Goal: Task Accomplishment & Management: Complete application form

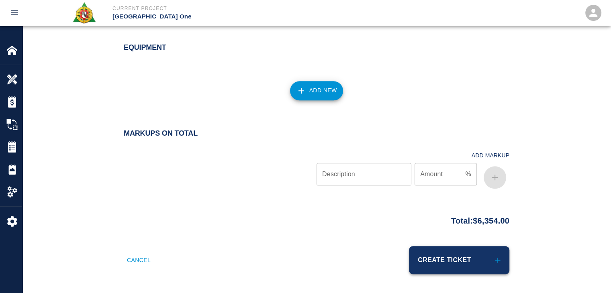
scroll to position [18, 0]
click at [447, 256] on button "Create Ticket" at bounding box center [459, 260] width 100 height 28
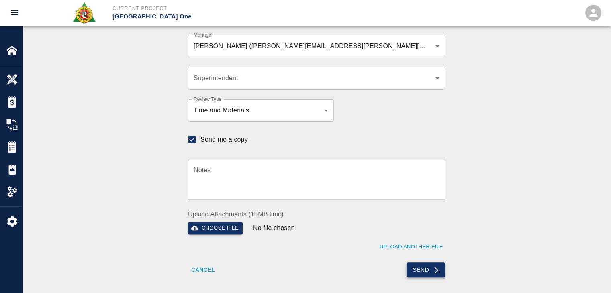
click at [415, 274] on button "Send" at bounding box center [425, 270] width 39 height 15
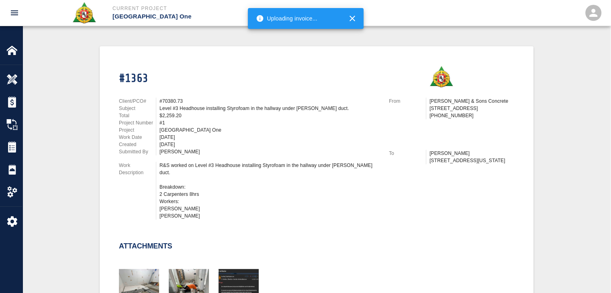
scroll to position [561, 0]
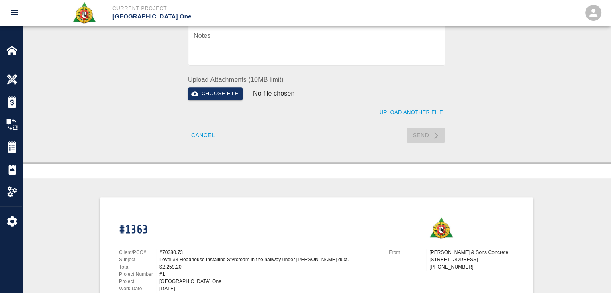
checkbox input "false"
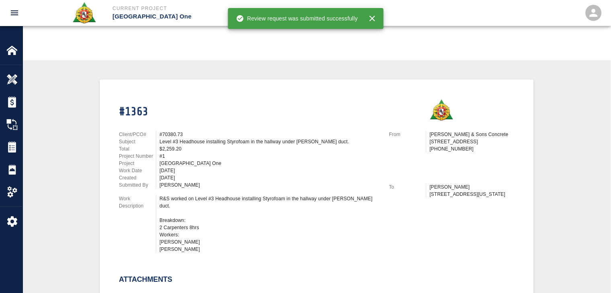
scroll to position [0, 0]
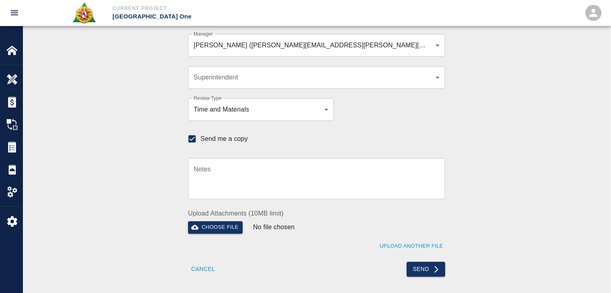
scroll to position [235, 0]
click at [157, 109] on div "Recipients Send to TracFlo User Manager Peter Hardecker (peter.hardecker@aecom.…" at bounding box center [317, 119] width 434 height 315
